Goal: Task Accomplishment & Management: Use online tool/utility

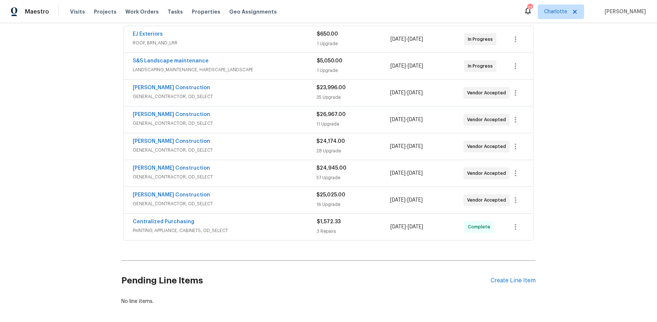
scroll to position [176, 0]
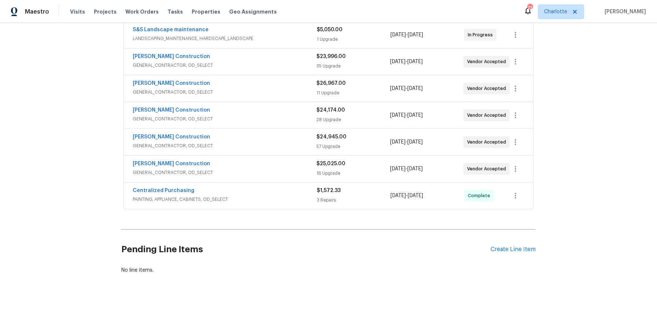
click at [512, 246] on div "Pending Line Items Create Line Item" at bounding box center [328, 249] width 414 height 34
click at [512, 246] on div "Create Line Item" at bounding box center [513, 249] width 45 height 7
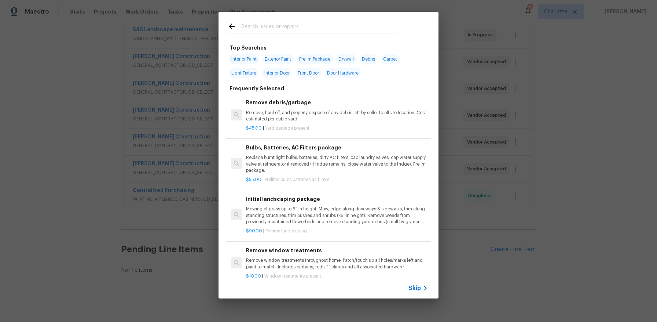
click at [265, 26] on input "text" at bounding box center [318, 27] width 155 height 11
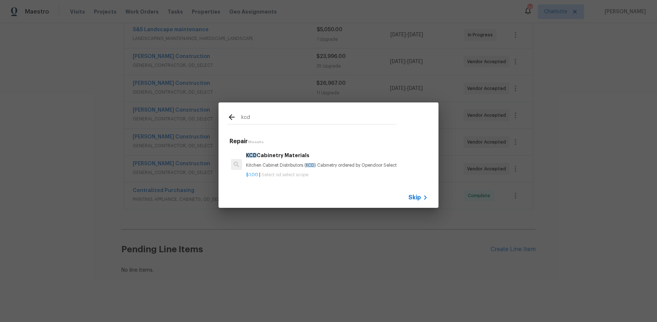
type input "kcd"
click at [290, 145] on div "KCD Cabinetry Materials Kitchen Cabinet Distributors ( KCD ) Cabinetry ordered …" at bounding box center [328, 164] width 205 height 41
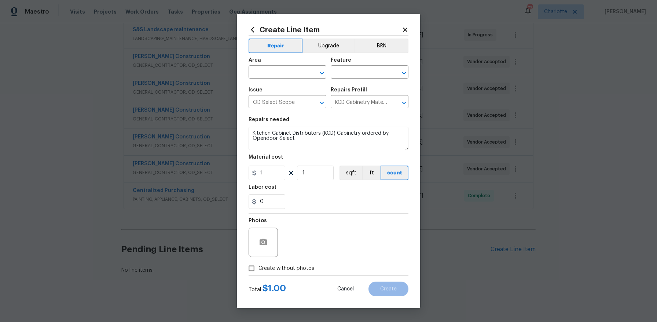
click at [291, 151] on section "Repairs needed Kitchen Cabinet Distributors (KCD) Cabinetry ordered by Opendoor…" at bounding box center [329, 163] width 160 height 100
drag, startPoint x: 314, startPoint y: 47, endPoint x: 314, endPoint y: 58, distance: 10.6
click at [314, 47] on button "Upgrade" at bounding box center [329, 46] width 52 height 15
click at [306, 70] on div "​" at bounding box center [288, 72] width 78 height 11
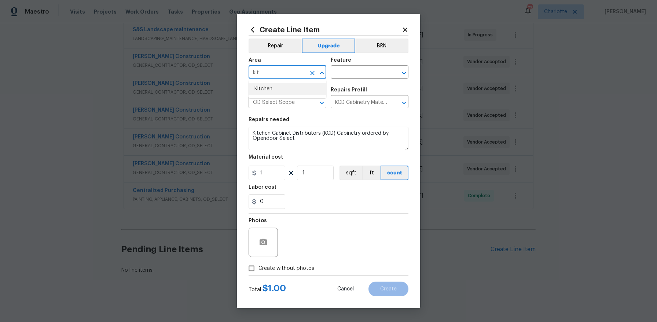
click at [292, 90] on li "Kitchen" at bounding box center [288, 89] width 78 height 12
type input "Kitchen"
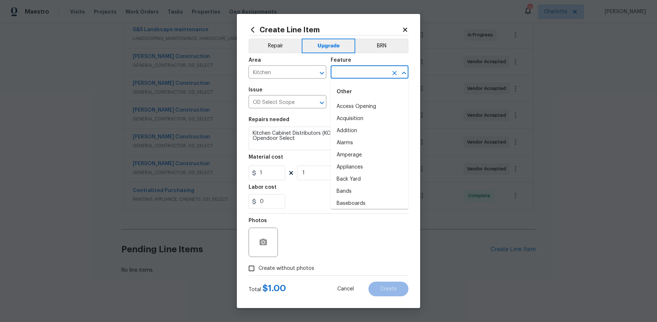
click at [355, 74] on input "text" at bounding box center [359, 72] width 57 height 11
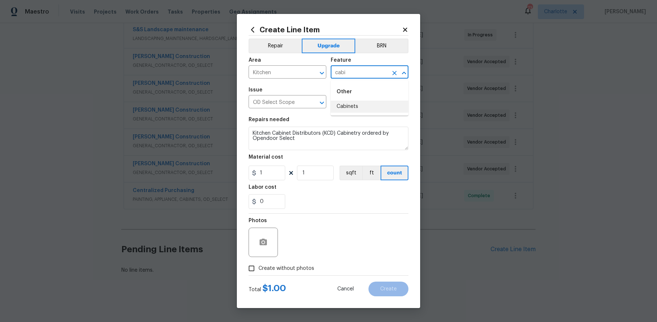
click at [366, 104] on li "Cabinets" at bounding box center [370, 106] width 78 height 12
type input "Cabinets"
click at [269, 173] on input "1" at bounding box center [267, 172] width 37 height 15
paste input "text"
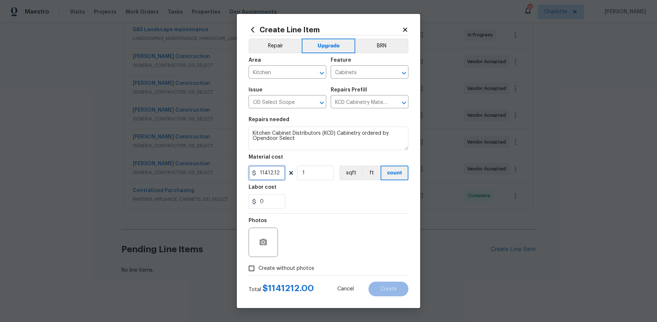
type input "11412.12"
click at [349, 198] on div "0" at bounding box center [329, 201] width 160 height 15
click at [380, 219] on div "Photos" at bounding box center [329, 237] width 160 height 48
click at [262, 265] on span "Create without photos" at bounding box center [287, 268] width 56 height 8
click at [259, 265] on input "Create without photos" at bounding box center [252, 268] width 14 height 14
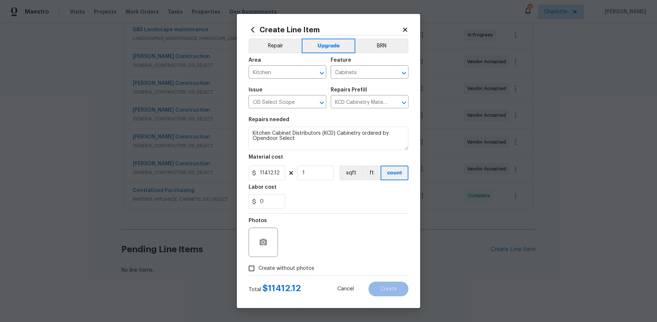
checkbox input "true"
click at [304, 245] on textarea at bounding box center [346, 241] width 125 height 29
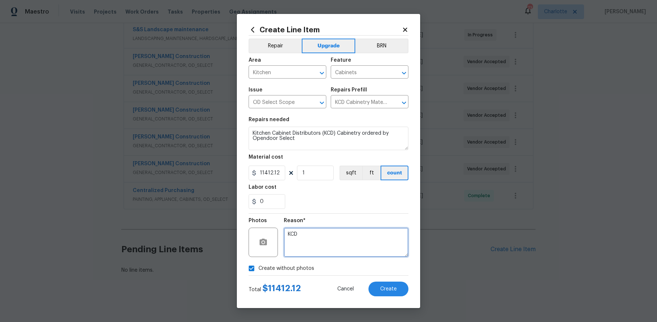
type textarea "KCD"
click at [373, 257] on div "Reason* KCD" at bounding box center [346, 237] width 125 height 48
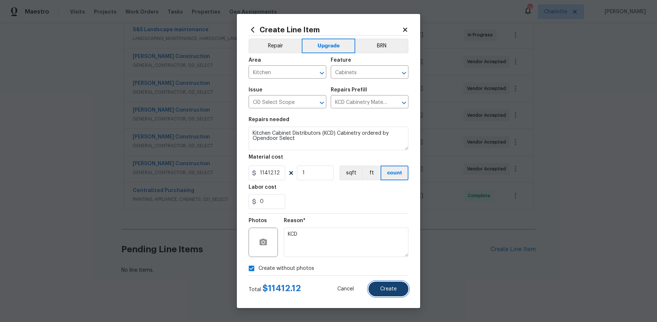
click at [395, 293] on button "Create" at bounding box center [389, 288] width 40 height 15
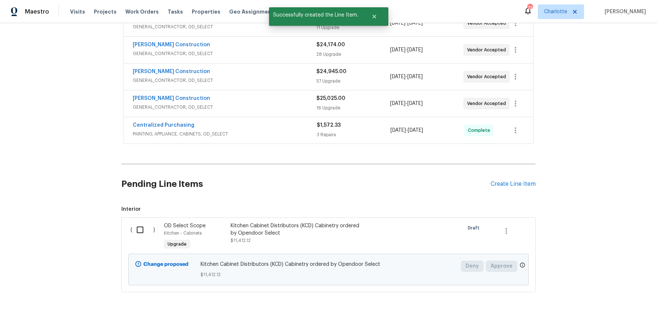
scroll to position [260, 0]
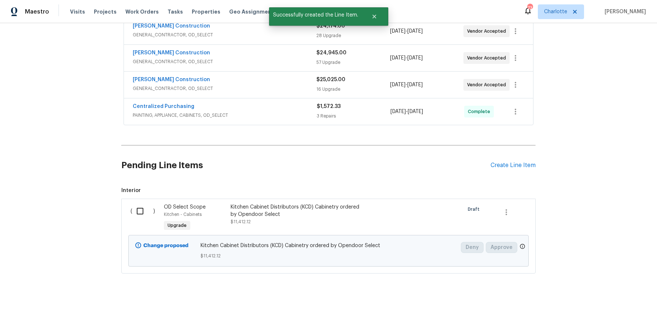
click at [139, 203] on input "checkbox" at bounding box center [142, 210] width 21 height 15
checkbox input "true"
click at [613, 299] on span "Create Work Order" at bounding box center [615, 303] width 49 height 9
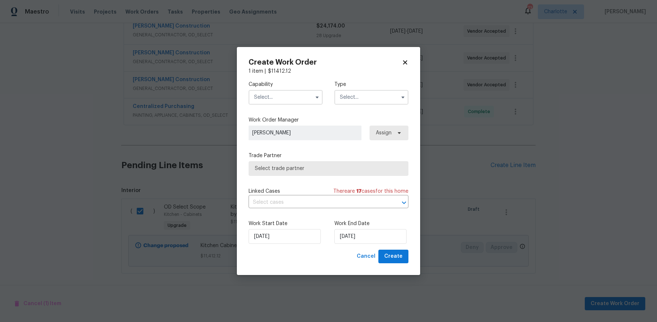
click at [400, 133] on icon at bounding box center [399, 133] width 3 height 2
click at [390, 129] on span "Assign" at bounding box center [384, 132] width 16 height 7
click at [298, 98] on input "text" at bounding box center [286, 97] width 74 height 15
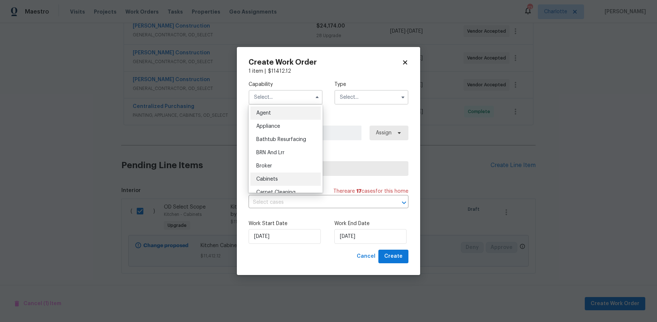
click at [295, 179] on div "Cabinets" at bounding box center [285, 178] width 70 height 13
type input "Cabinets"
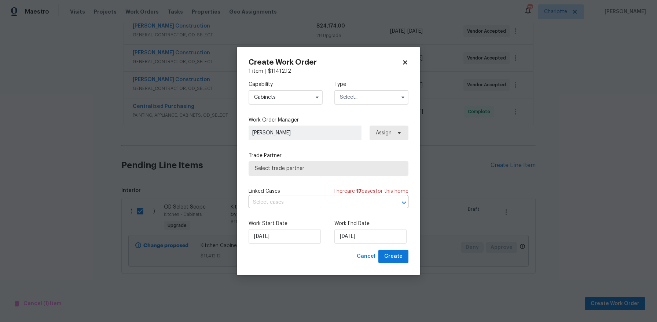
click at [357, 94] on input "text" at bounding box center [371, 97] width 74 height 15
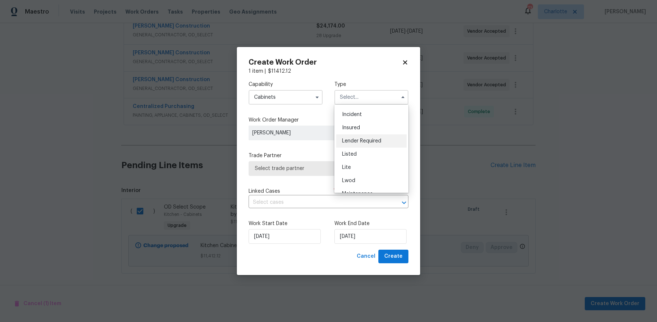
scroll to position [136, 0]
click at [371, 163] on div "Renovation" at bounding box center [371, 161] width 70 height 13
type input "Renovation"
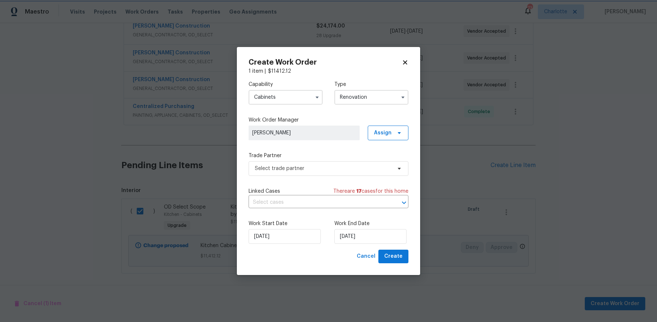
scroll to position [0, 0]
click at [326, 168] on span "Select trade partner" at bounding box center [323, 168] width 137 height 7
click at [318, 95] on body "Maestro Visits Projects Work Orders Tasks Properties Geo Assignments 73 [PERSON…" at bounding box center [328, 161] width 657 height 322
click at [383, 130] on span "Assign" at bounding box center [383, 132] width 18 height 7
click at [384, 163] on div "Assign to me" at bounding box center [389, 163] width 32 height 7
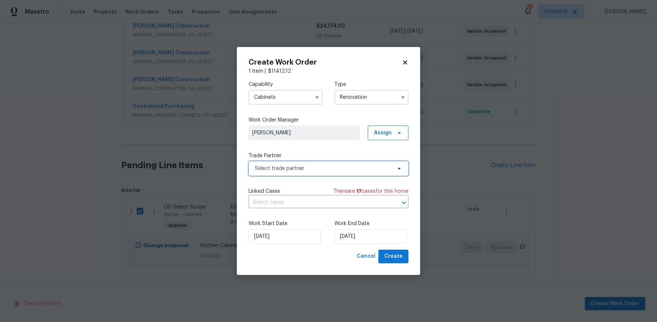
click at [303, 168] on span "Select trade partner" at bounding box center [323, 168] width 137 height 7
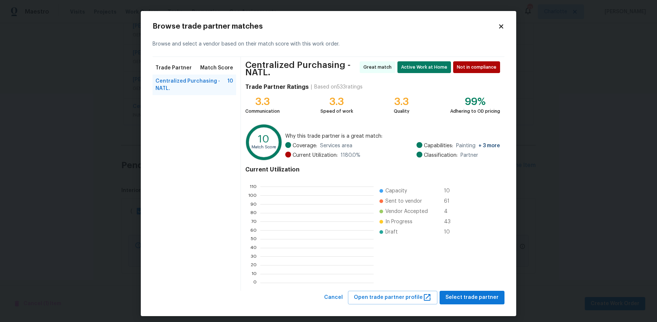
scroll to position [97, 107]
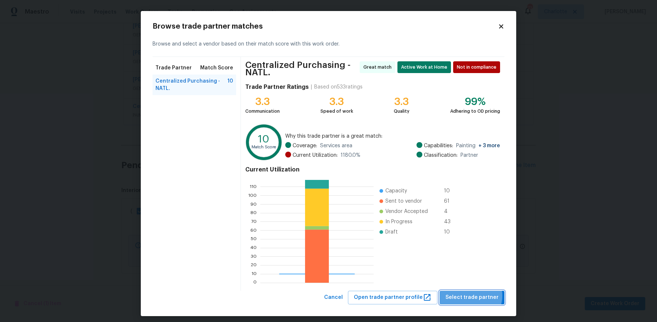
click at [471, 295] on span "Select trade partner" at bounding box center [472, 297] width 53 height 9
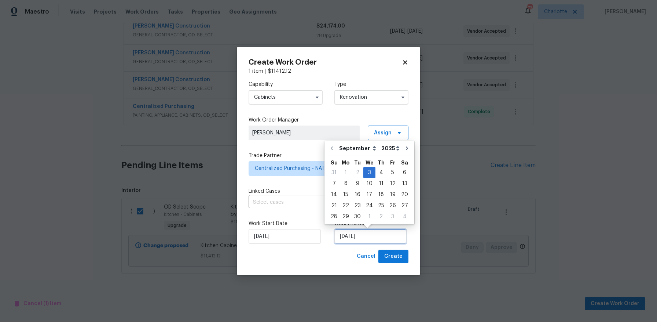
click at [385, 238] on input "[DATE]" at bounding box center [370, 236] width 72 height 15
click at [359, 184] on div "9" at bounding box center [358, 183] width 12 height 10
type input "[DATE]"
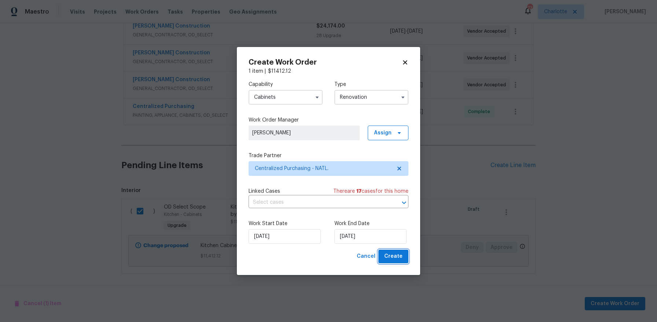
click at [405, 260] on button "Create" at bounding box center [393, 256] width 30 height 14
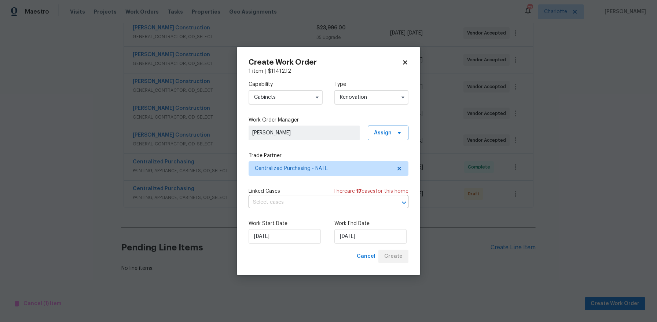
scroll to position [203, 0]
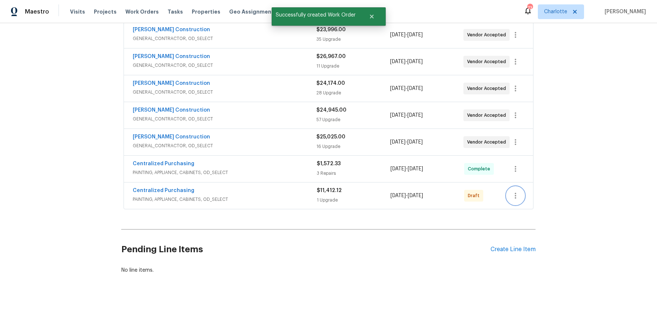
click at [515, 193] on icon "button" at bounding box center [515, 196] width 1 height 6
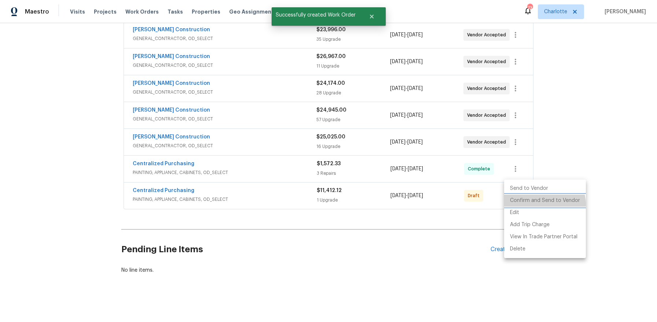
click at [543, 204] on li "Confirm and Send to Vendor" at bounding box center [545, 200] width 82 height 12
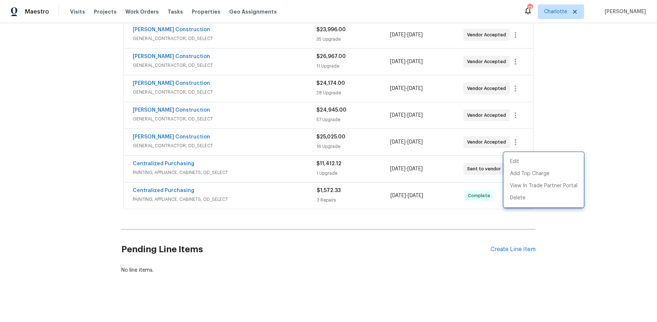
click at [362, 259] on div at bounding box center [328, 161] width 657 height 322
click at [511, 191] on icon "button" at bounding box center [515, 195] width 9 height 9
click at [602, 169] on div at bounding box center [328, 161] width 657 height 322
click at [606, 169] on div "Back to all projects [STREET_ADDRESS][PERSON_NAME] 4 Beds | 3 1/2 Baths | Total…" at bounding box center [328, 172] width 657 height 298
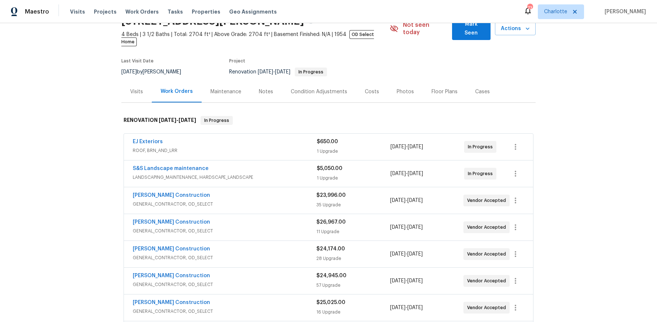
scroll to position [0, 0]
